Goal: Information Seeking & Learning: Learn about a topic

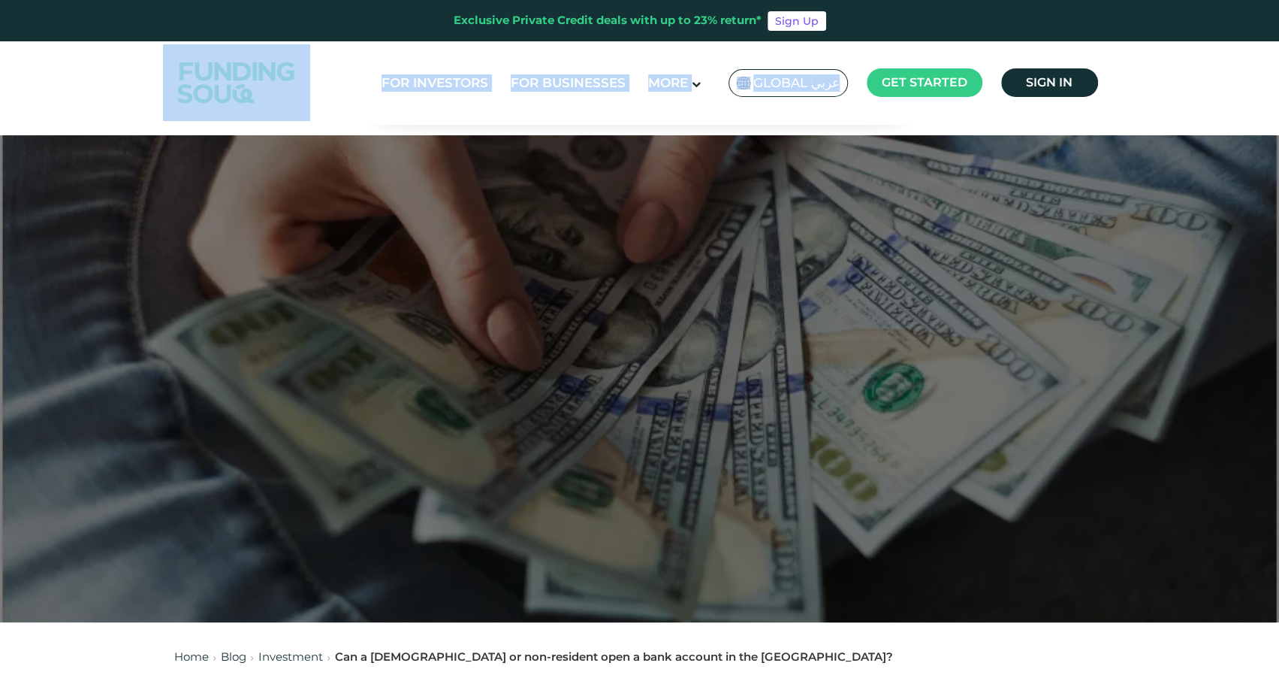
drag, startPoint x: 1282, startPoint y: 85, endPoint x: 1282, endPoint y: 100, distance: 15.0
click at [1279, 100] on html "Exclusive Private Credit deals with up to 23% return* Sign Up For Investors For…" at bounding box center [639, 337] width 1279 height 675
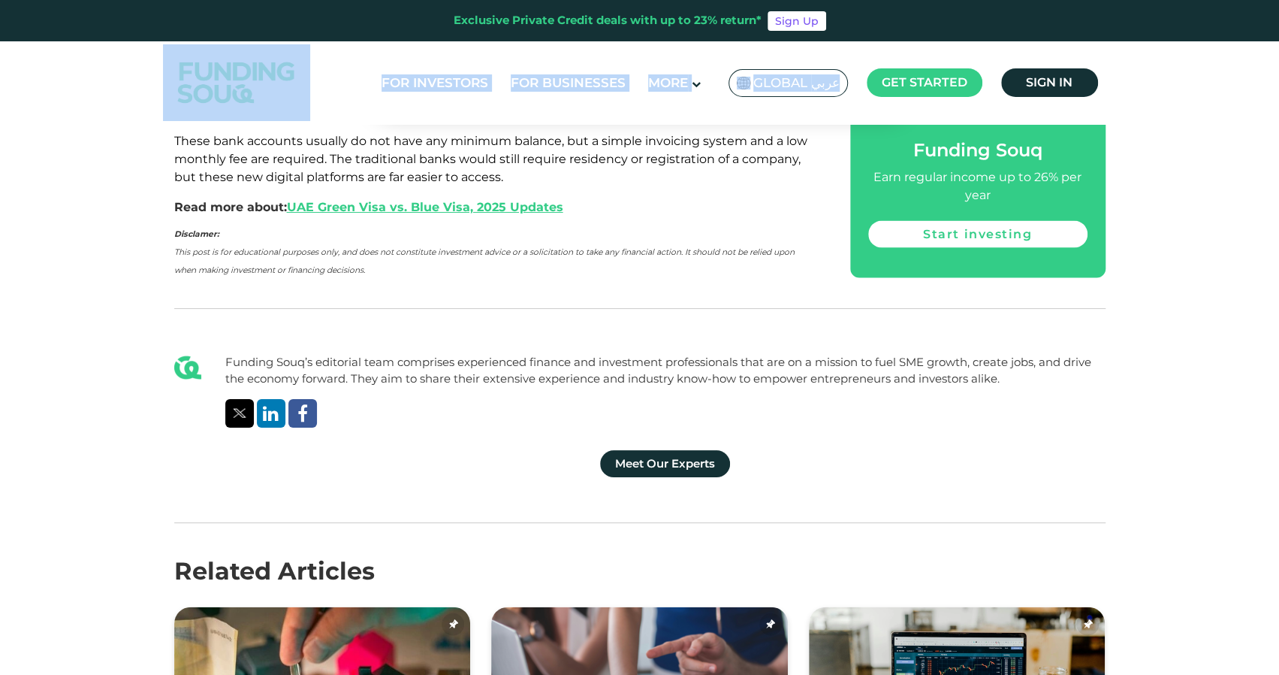
scroll to position [5864, 0]
